Goal: Task Accomplishment & Management: Use online tool/utility

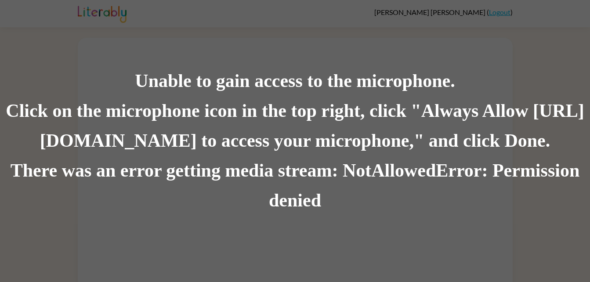
click at [120, 54] on div "Unable to gain access to the microphone. Click on the microphone icon in the to…" at bounding box center [295, 141] width 590 height 282
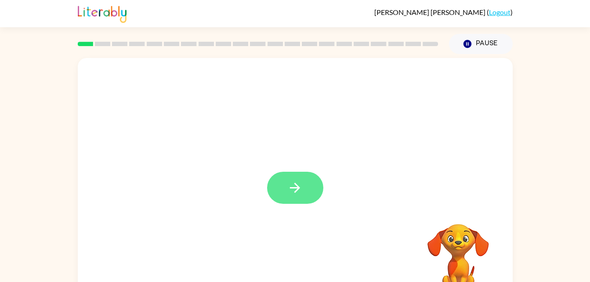
click at [306, 188] on button "button" at bounding box center [295, 188] width 56 height 32
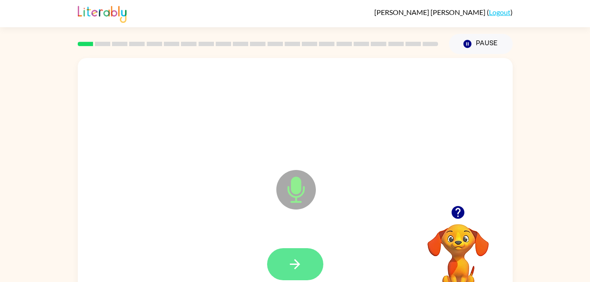
click at [294, 265] on icon "button" at bounding box center [294, 263] width 15 height 15
click at [295, 264] on icon "button" at bounding box center [295, 264] width 10 height 10
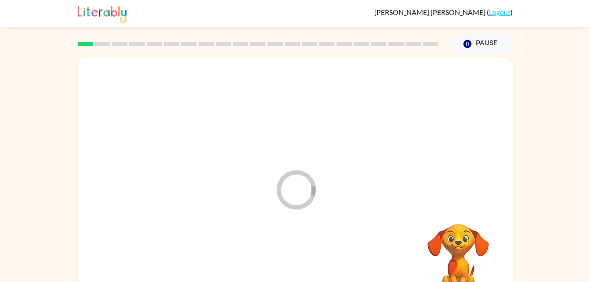
click at [304, 271] on div at bounding box center [295, 264] width 417 height 72
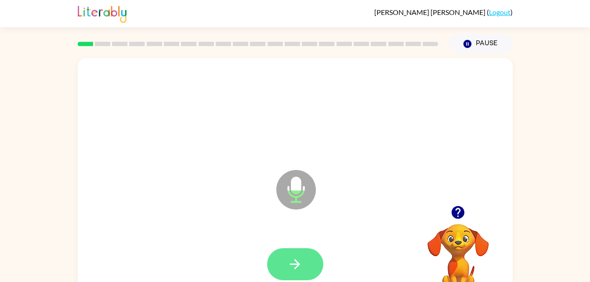
click at [301, 254] on button "button" at bounding box center [295, 264] width 56 height 32
click at [285, 267] on button "button" at bounding box center [295, 264] width 56 height 32
click at [294, 259] on icon "button" at bounding box center [294, 263] width 15 height 15
click at [284, 264] on button "button" at bounding box center [295, 264] width 56 height 32
click at [301, 274] on button "button" at bounding box center [295, 264] width 56 height 32
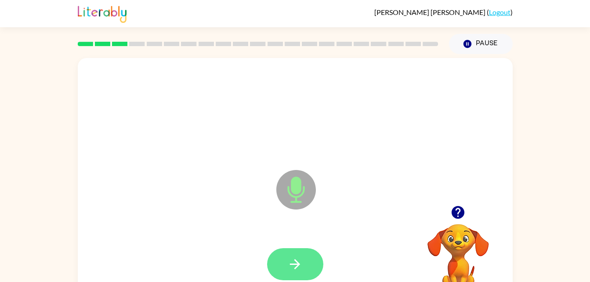
click at [292, 264] on icon "button" at bounding box center [295, 264] width 10 height 10
click at [299, 254] on button "button" at bounding box center [295, 264] width 56 height 32
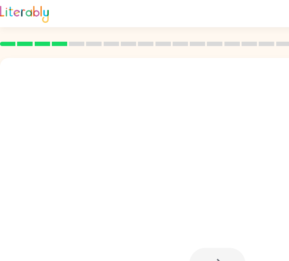
click at [145, 164] on div at bounding box center [196, 168] width 375 height 32
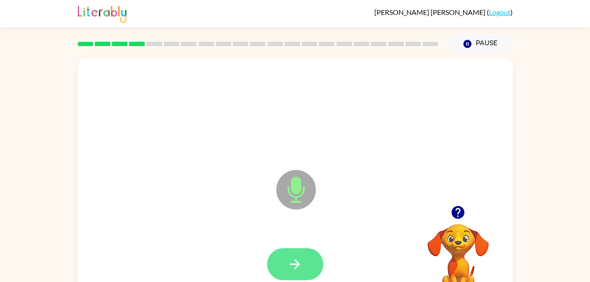
click at [296, 265] on icon "button" at bounding box center [294, 263] width 15 height 15
click at [277, 254] on button "button" at bounding box center [295, 264] width 56 height 32
click at [302, 258] on icon "button" at bounding box center [294, 263] width 15 height 15
click at [300, 260] on icon "button" at bounding box center [294, 263] width 15 height 15
click at [296, 272] on button "button" at bounding box center [295, 264] width 56 height 32
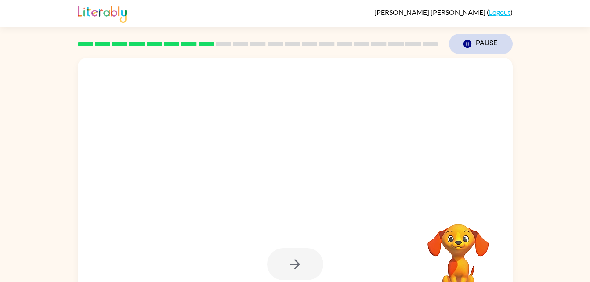
click at [464, 48] on icon "Pause" at bounding box center [467, 44] width 10 height 10
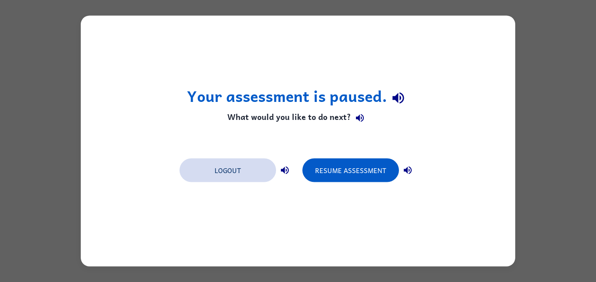
click at [234, 175] on button "Logout" at bounding box center [228, 171] width 97 height 24
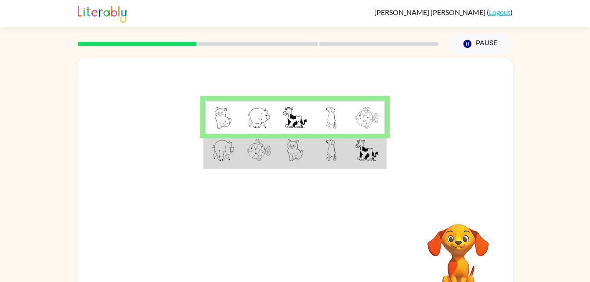
click at [304, 116] on img at bounding box center [295, 118] width 24 height 22
click at [266, 131] on td at bounding box center [259, 118] width 36 height 34
click at [294, 164] on td at bounding box center [295, 151] width 36 height 34
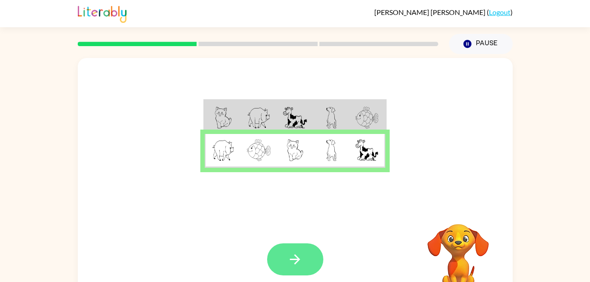
click at [299, 271] on button "button" at bounding box center [295, 259] width 56 height 32
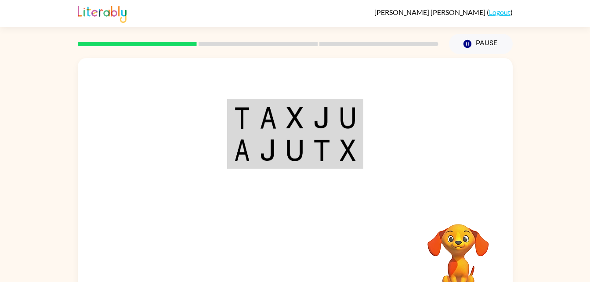
click at [291, 129] on img at bounding box center [294, 118] width 17 height 22
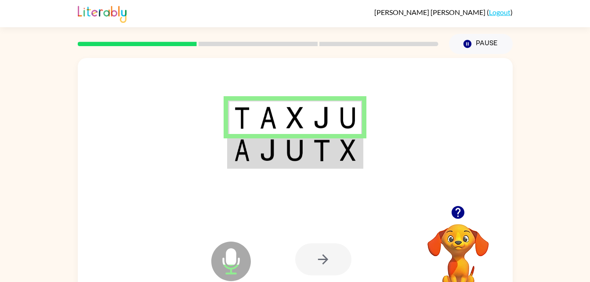
click at [302, 146] on img at bounding box center [294, 150] width 17 height 22
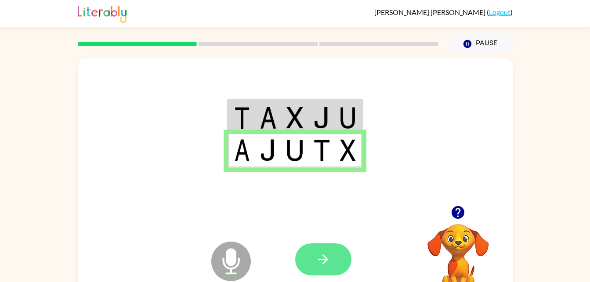
click at [325, 264] on icon "button" at bounding box center [322, 259] width 15 height 15
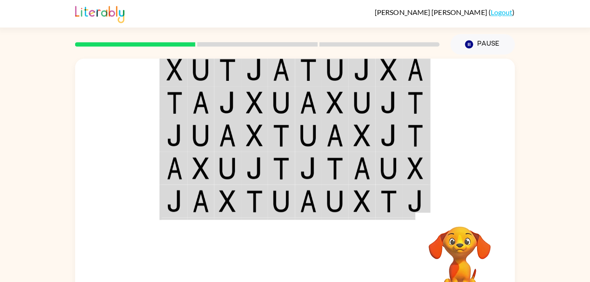
click at [541, 177] on div "Your browser must support playing .mp4 files to use Literably. Please try using…" at bounding box center [295, 181] width 590 height 255
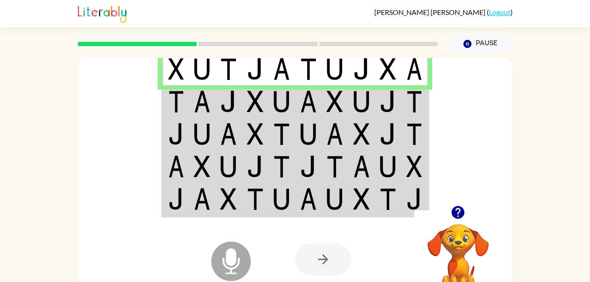
click at [380, 98] on img at bounding box center [387, 101] width 17 height 22
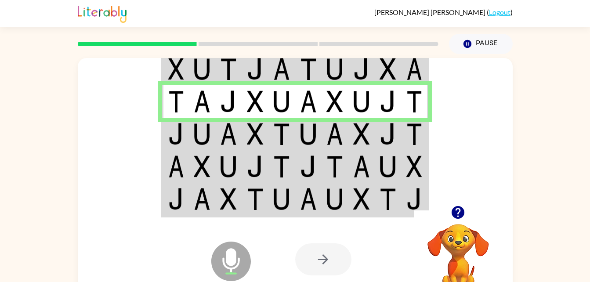
click at [377, 134] on td at bounding box center [388, 134] width 27 height 33
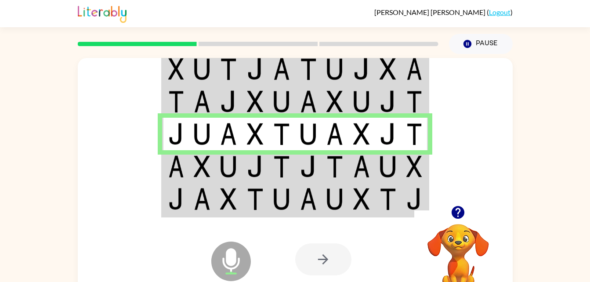
click at [211, 171] on td at bounding box center [202, 166] width 27 height 33
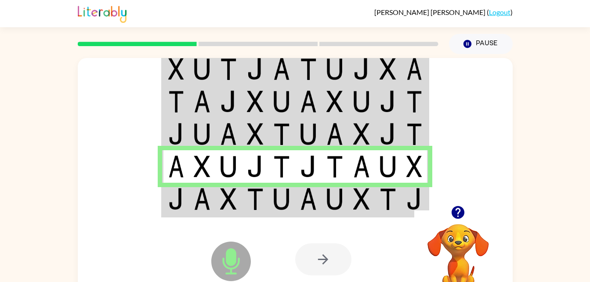
click at [317, 199] on td at bounding box center [308, 200] width 27 height 34
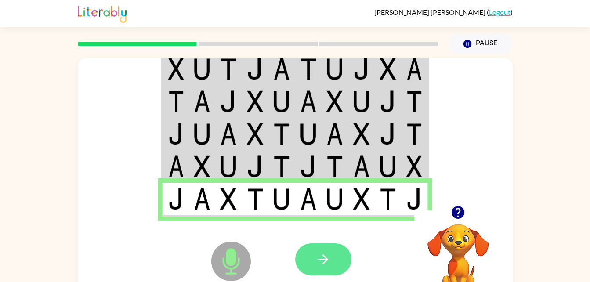
click at [340, 258] on button "button" at bounding box center [323, 259] width 56 height 32
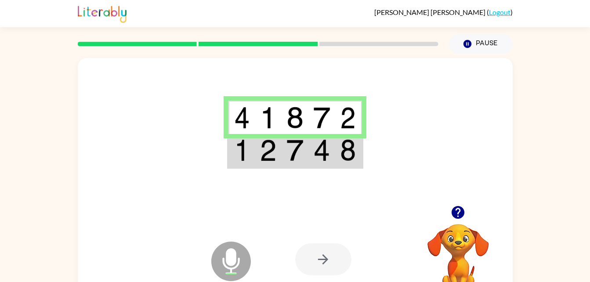
click at [303, 167] on td at bounding box center [295, 151] width 27 height 34
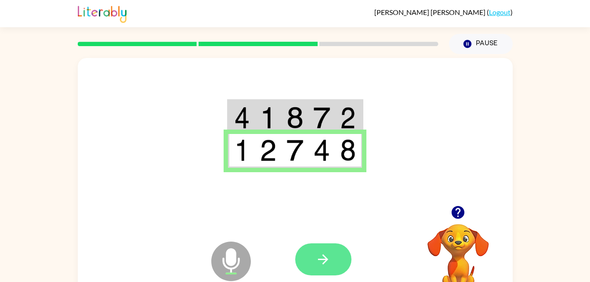
click at [330, 256] on icon "button" at bounding box center [322, 259] width 15 height 15
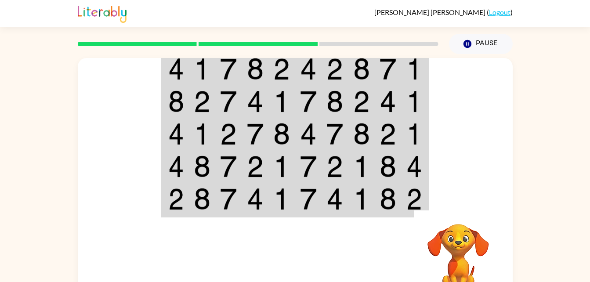
click at [385, 73] on img at bounding box center [387, 69] width 17 height 22
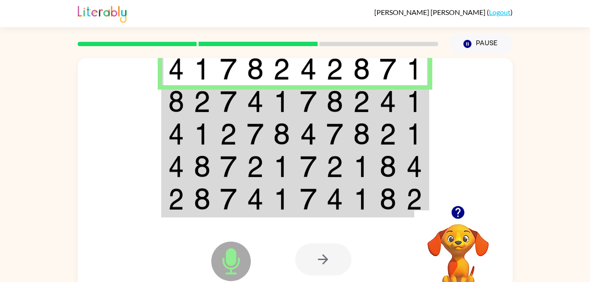
click at [238, 88] on td at bounding box center [228, 101] width 27 height 33
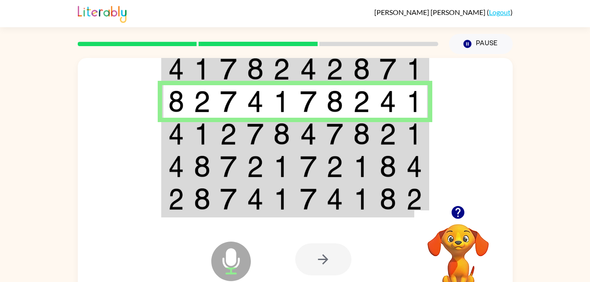
click at [398, 148] on td at bounding box center [388, 134] width 27 height 33
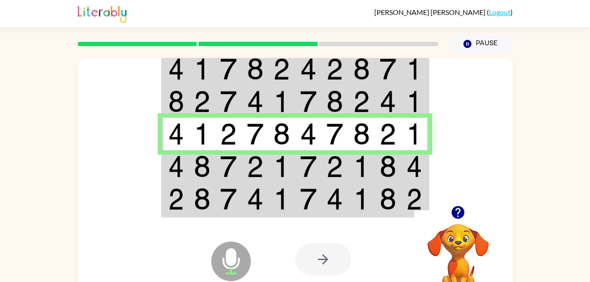
click at [414, 171] on img at bounding box center [414, 166] width 16 height 22
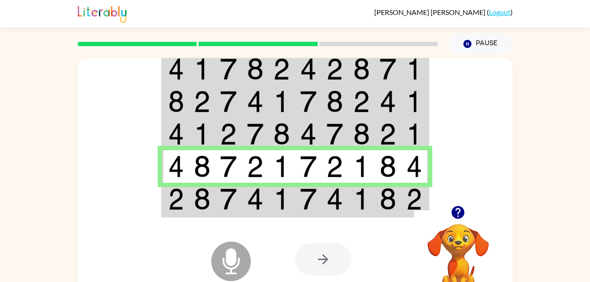
click at [257, 209] on img at bounding box center [255, 199] width 17 height 22
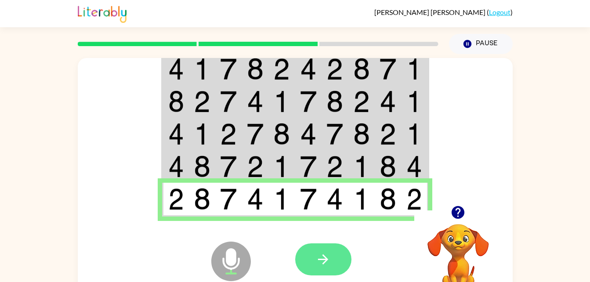
click at [333, 262] on button "button" at bounding box center [323, 259] width 56 height 32
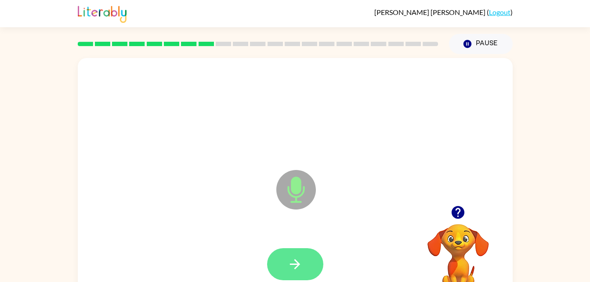
click at [296, 258] on icon "button" at bounding box center [294, 263] width 15 height 15
click at [288, 260] on icon "button" at bounding box center [294, 263] width 15 height 15
click at [294, 243] on div at bounding box center [295, 264] width 417 height 72
click at [286, 270] on button "button" at bounding box center [295, 264] width 56 height 32
click at [448, 220] on div at bounding box center [458, 212] width 88 height 22
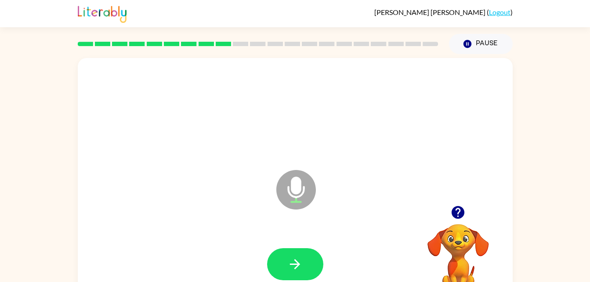
click at [452, 220] on icon "button" at bounding box center [457, 212] width 15 height 15
click at [295, 260] on icon "button" at bounding box center [295, 264] width 10 height 10
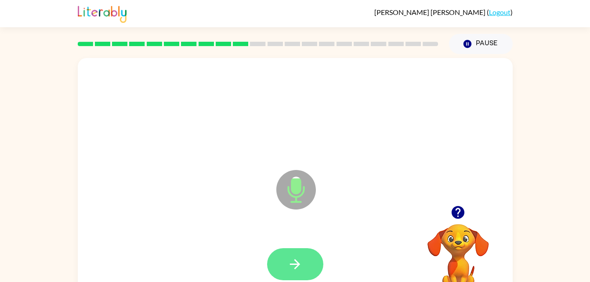
click at [302, 260] on icon "button" at bounding box center [294, 263] width 15 height 15
click at [294, 262] on icon "button" at bounding box center [294, 263] width 15 height 15
click at [457, 217] on icon "button" at bounding box center [458, 212] width 13 height 13
click at [311, 275] on button "button" at bounding box center [295, 264] width 56 height 32
click at [301, 256] on icon "button" at bounding box center [294, 263] width 15 height 15
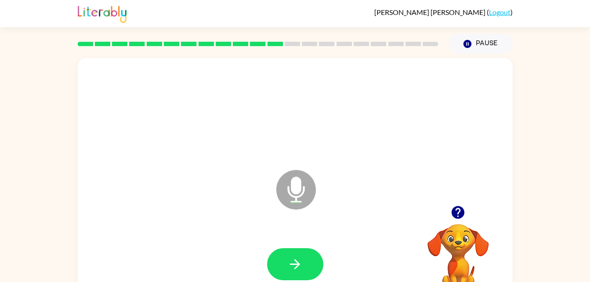
click at [460, 213] on icon "button" at bounding box center [458, 212] width 13 height 13
click at [287, 257] on button "button" at bounding box center [295, 264] width 56 height 32
click at [305, 265] on button "button" at bounding box center [295, 264] width 56 height 32
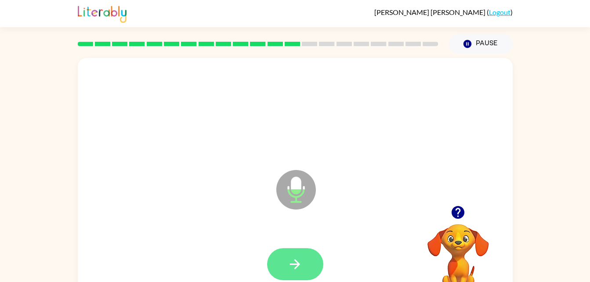
click at [293, 257] on icon "button" at bounding box center [294, 263] width 15 height 15
click at [462, 226] on video "Your browser must support playing .mp4 files to use Literably. Please try using…" at bounding box center [458, 254] width 88 height 88
click at [458, 213] on icon "button" at bounding box center [457, 212] width 15 height 15
click at [300, 260] on icon "button" at bounding box center [294, 263] width 15 height 15
click at [307, 242] on div at bounding box center [295, 264] width 417 height 72
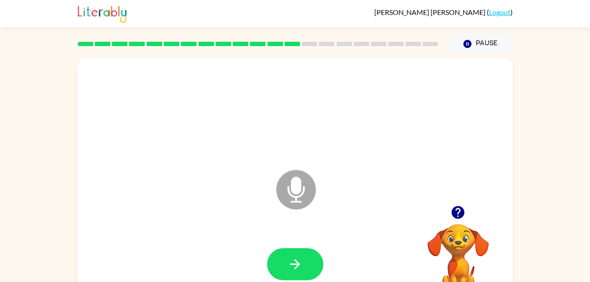
click at [329, 258] on div at bounding box center [295, 264] width 417 height 72
click at [316, 269] on button "button" at bounding box center [295, 264] width 56 height 32
click at [457, 212] on icon "button" at bounding box center [458, 212] width 13 height 13
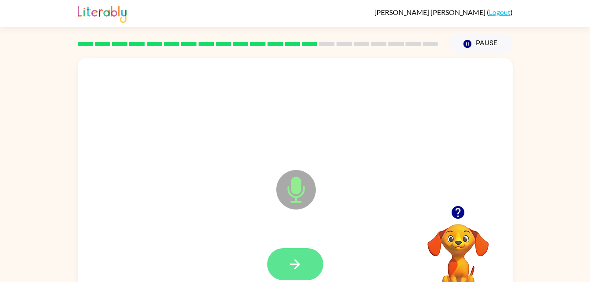
click at [303, 267] on button "button" at bounding box center [295, 264] width 56 height 32
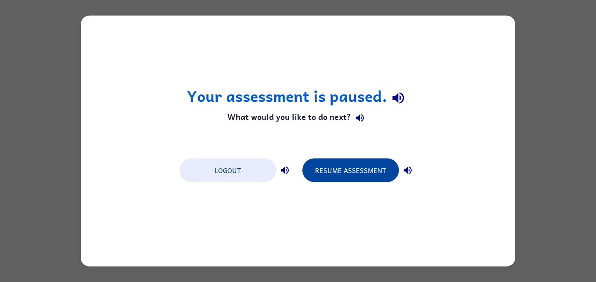
click at [352, 177] on button "Resume Assessment" at bounding box center [351, 171] width 97 height 24
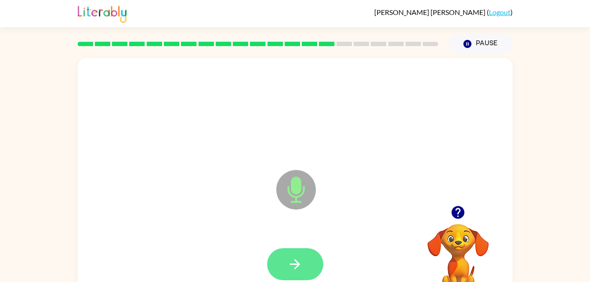
click at [308, 263] on button "button" at bounding box center [295, 264] width 56 height 32
click at [297, 261] on icon "button" at bounding box center [294, 263] width 15 height 15
click at [294, 248] on button "button" at bounding box center [295, 264] width 56 height 32
click at [311, 267] on button "button" at bounding box center [295, 264] width 56 height 32
click at [291, 266] on icon "button" at bounding box center [294, 263] width 15 height 15
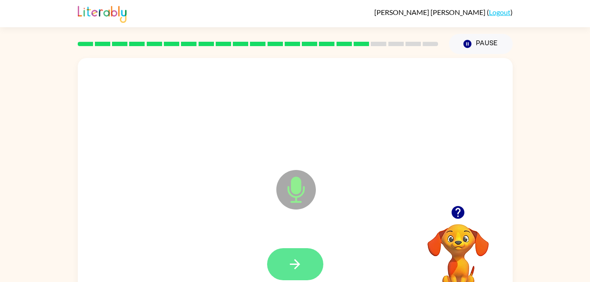
click at [285, 253] on button "button" at bounding box center [295, 264] width 56 height 32
click at [306, 268] on button "button" at bounding box center [295, 264] width 56 height 32
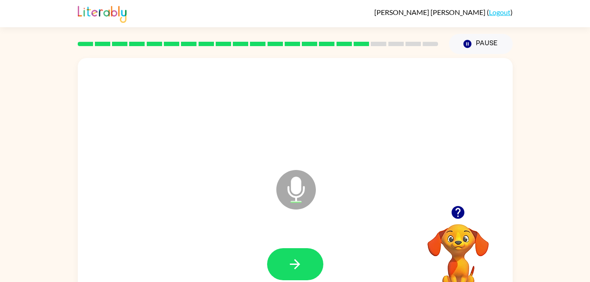
click at [461, 212] on icon "button" at bounding box center [458, 212] width 13 height 13
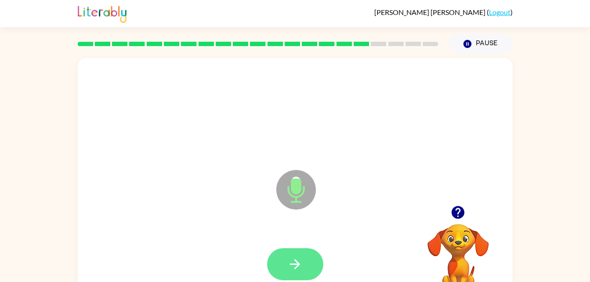
click at [292, 262] on icon "button" at bounding box center [294, 263] width 15 height 15
click at [295, 268] on icon "button" at bounding box center [295, 264] width 10 height 10
click at [298, 261] on icon "button" at bounding box center [294, 263] width 15 height 15
click at [297, 271] on icon "button" at bounding box center [294, 263] width 15 height 15
click at [292, 273] on button "button" at bounding box center [295, 264] width 56 height 32
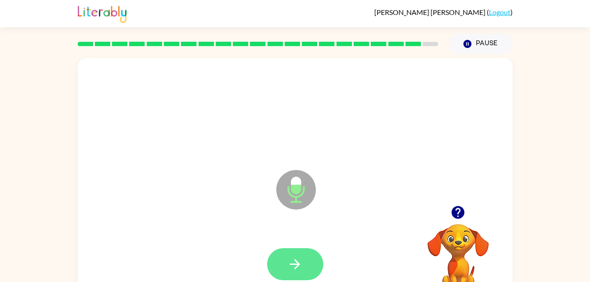
click at [290, 267] on icon "button" at bounding box center [294, 263] width 15 height 15
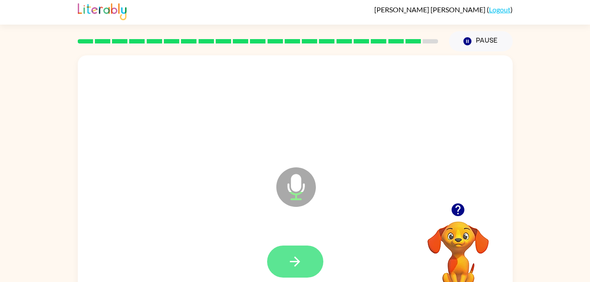
click at [291, 258] on icon "button" at bounding box center [294, 261] width 15 height 15
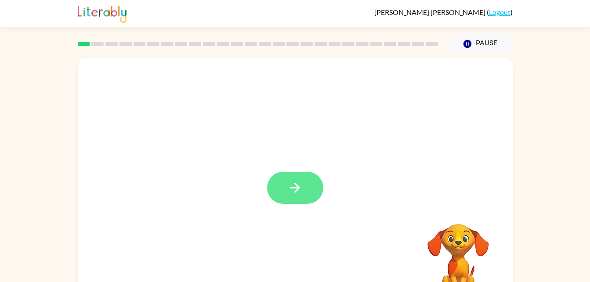
click at [292, 195] on icon "button" at bounding box center [294, 187] width 15 height 15
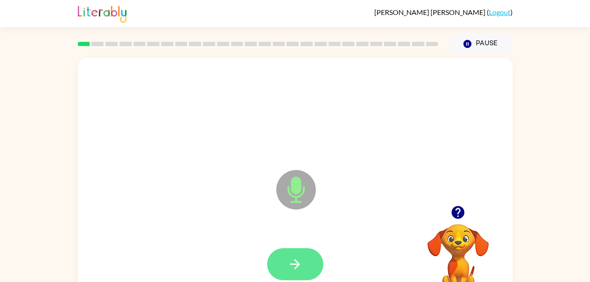
click at [291, 269] on icon "button" at bounding box center [294, 263] width 15 height 15
click at [295, 264] on icon "button" at bounding box center [295, 264] width 10 height 10
click at [298, 260] on icon "button" at bounding box center [294, 263] width 15 height 15
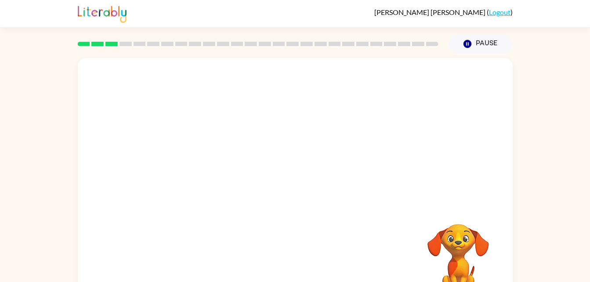
scroll to position [27, 0]
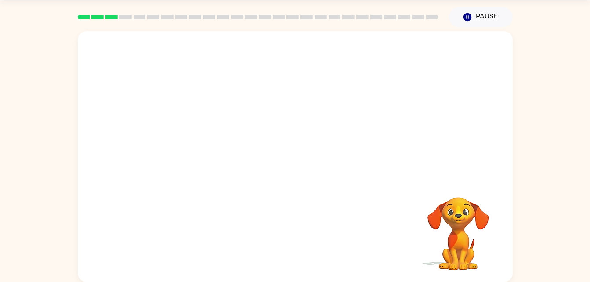
click at [321, 118] on div at bounding box center [295, 105] width 435 height 148
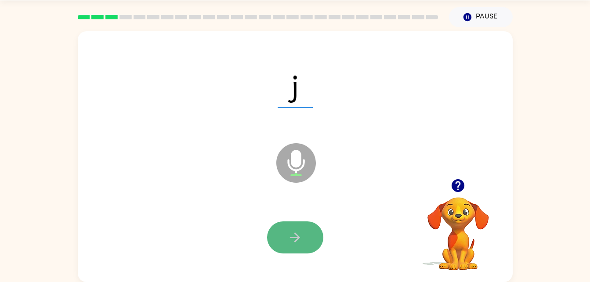
click at [298, 226] on button "button" at bounding box center [295, 237] width 56 height 32
click at [298, 242] on icon "button" at bounding box center [294, 237] width 15 height 15
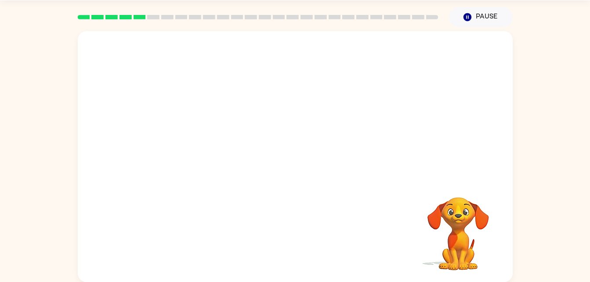
click at [485, 131] on div at bounding box center [295, 105] width 435 height 148
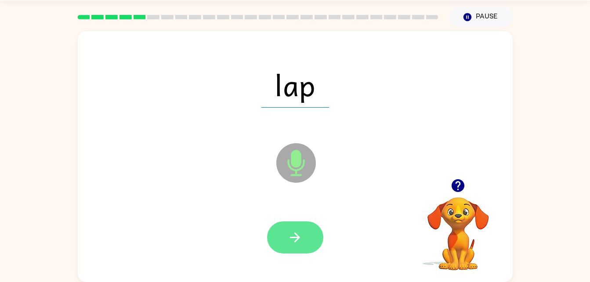
click at [298, 236] on icon "button" at bounding box center [295, 237] width 10 height 10
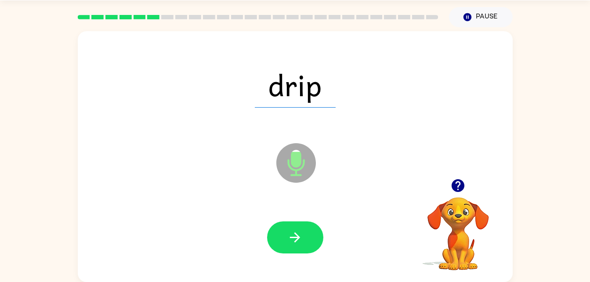
click at [485, 131] on div "drip Microphone The Microphone is here when it is your turn to talk" at bounding box center [295, 156] width 435 height 251
click at [283, 235] on button "button" at bounding box center [295, 237] width 56 height 32
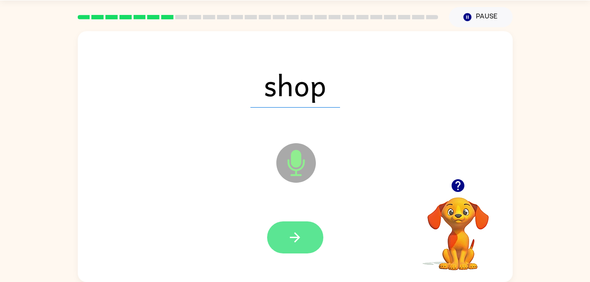
click at [306, 246] on button "button" at bounding box center [295, 237] width 56 height 32
click at [294, 241] on icon "button" at bounding box center [294, 237] width 15 height 15
click at [300, 235] on icon "button" at bounding box center [294, 237] width 15 height 15
click at [301, 242] on icon "button" at bounding box center [294, 237] width 15 height 15
click at [296, 235] on icon "button" at bounding box center [295, 237] width 10 height 10
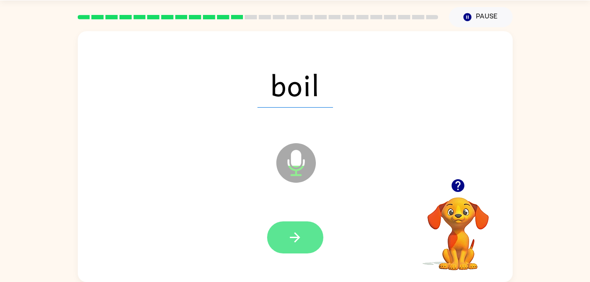
click at [298, 235] on icon "button" at bounding box center [295, 237] width 10 height 10
click at [283, 246] on button "button" at bounding box center [295, 237] width 56 height 32
click at [297, 235] on icon "button" at bounding box center [295, 237] width 10 height 10
click at [290, 238] on icon "button" at bounding box center [295, 237] width 10 height 10
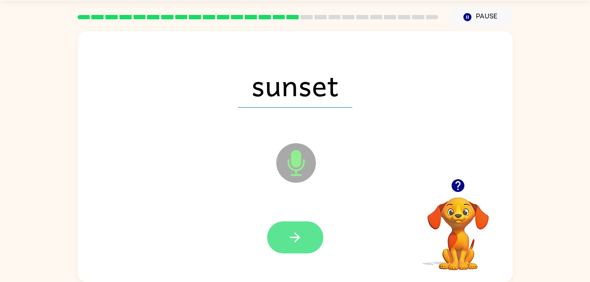
click at [289, 251] on button "button" at bounding box center [295, 237] width 56 height 32
click at [296, 231] on icon "button" at bounding box center [294, 237] width 15 height 15
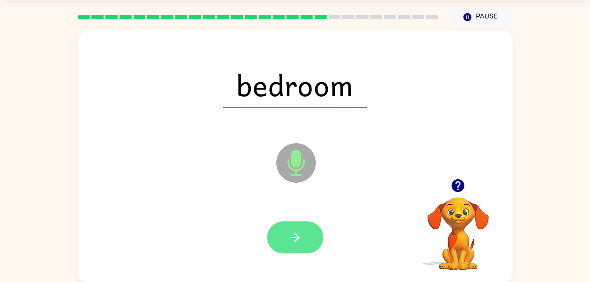
click at [297, 241] on icon "button" at bounding box center [294, 237] width 15 height 15
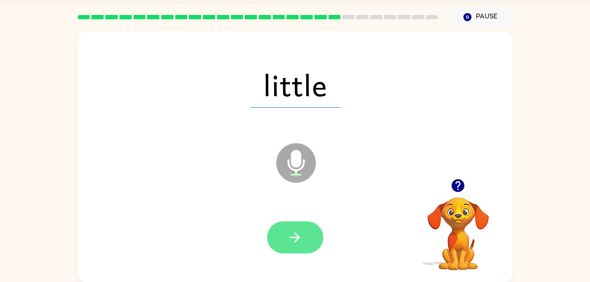
click at [314, 233] on button "button" at bounding box center [295, 237] width 56 height 32
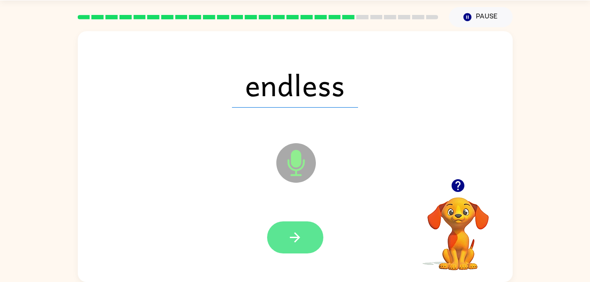
click at [292, 238] on icon "button" at bounding box center [294, 237] width 15 height 15
click at [312, 231] on button "button" at bounding box center [295, 237] width 56 height 32
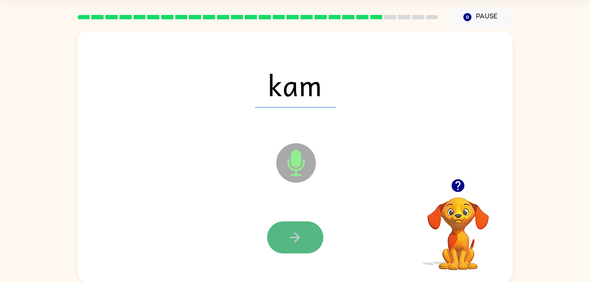
click at [287, 231] on button "button" at bounding box center [295, 237] width 56 height 32
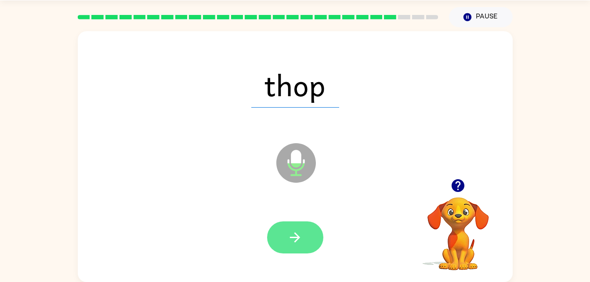
click at [309, 238] on button "button" at bounding box center [295, 237] width 56 height 32
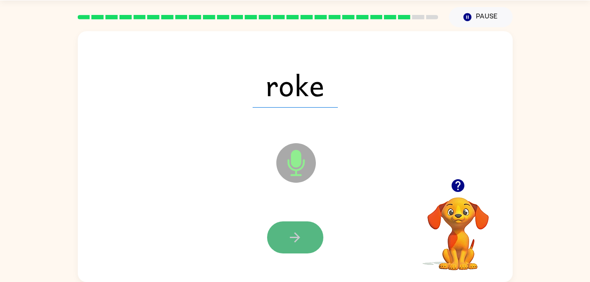
click at [291, 237] on icon "button" at bounding box center [295, 237] width 10 height 10
click at [301, 232] on icon "button" at bounding box center [294, 237] width 15 height 15
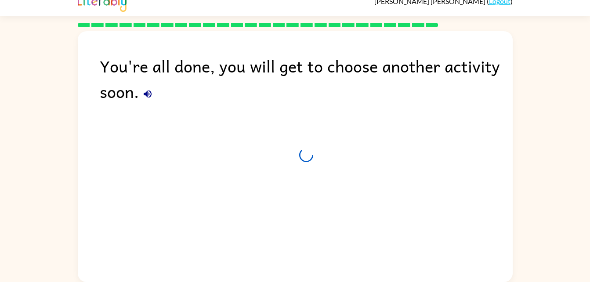
scroll to position [11, 0]
